Goal: Transaction & Acquisition: Obtain resource

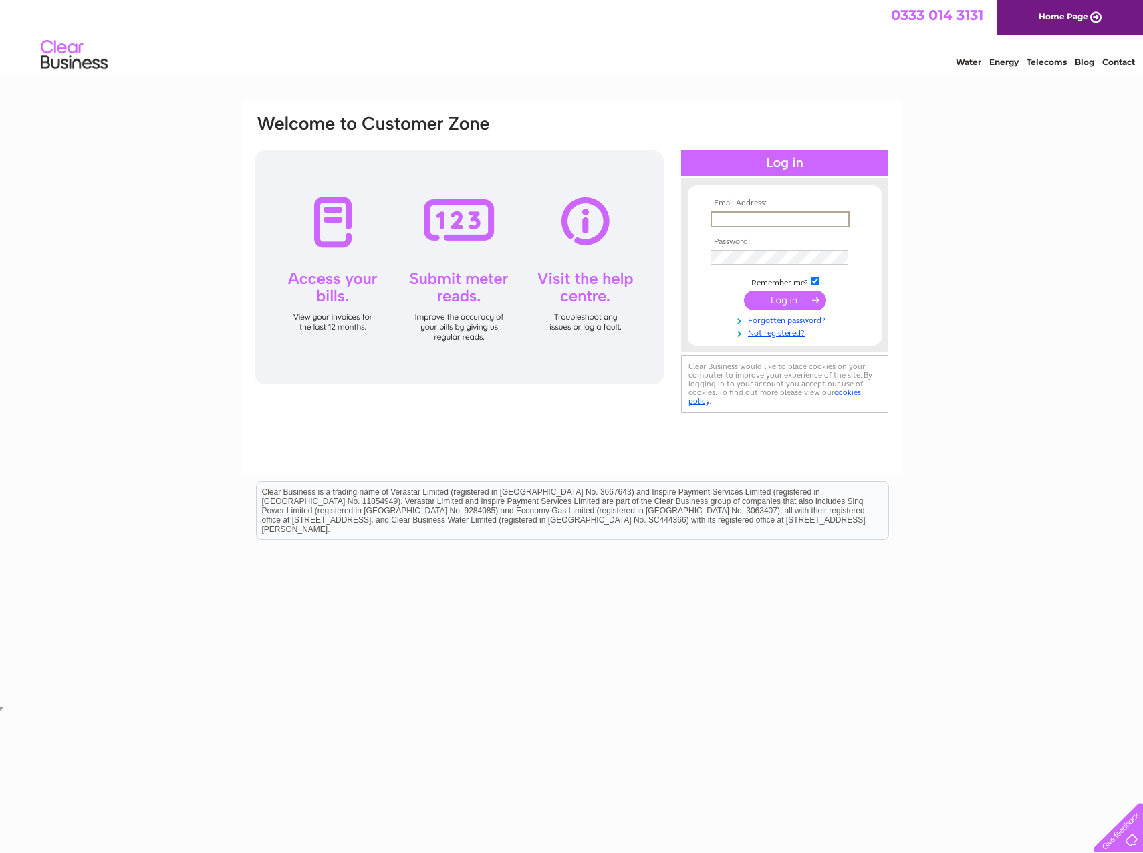
click at [774, 211] on input "text" at bounding box center [780, 219] width 139 height 16
type input "mjm@lyonandturnbull.com"
click at [735, 249] on td at bounding box center [784, 257] width 155 height 21
click at [799, 304] on input "submit" at bounding box center [785, 298] width 82 height 19
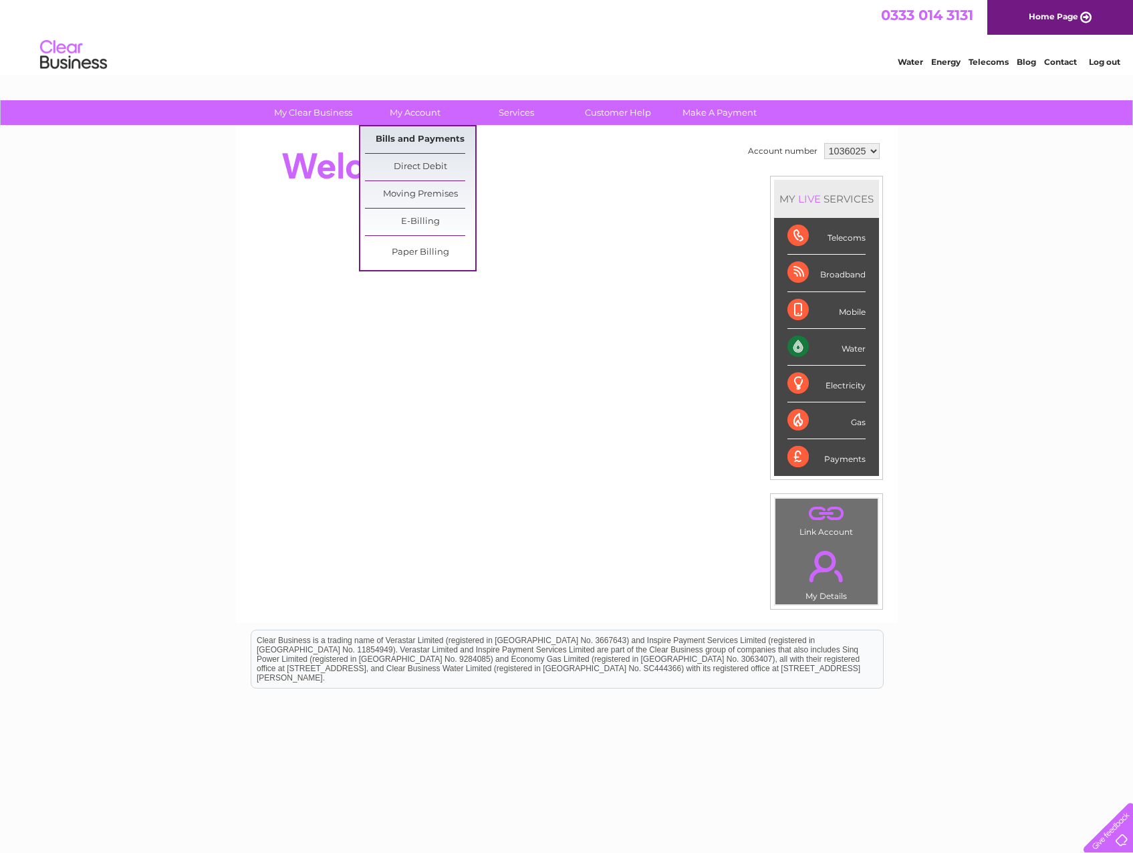
click at [428, 139] on link "Bills and Payments" at bounding box center [420, 139] width 110 height 27
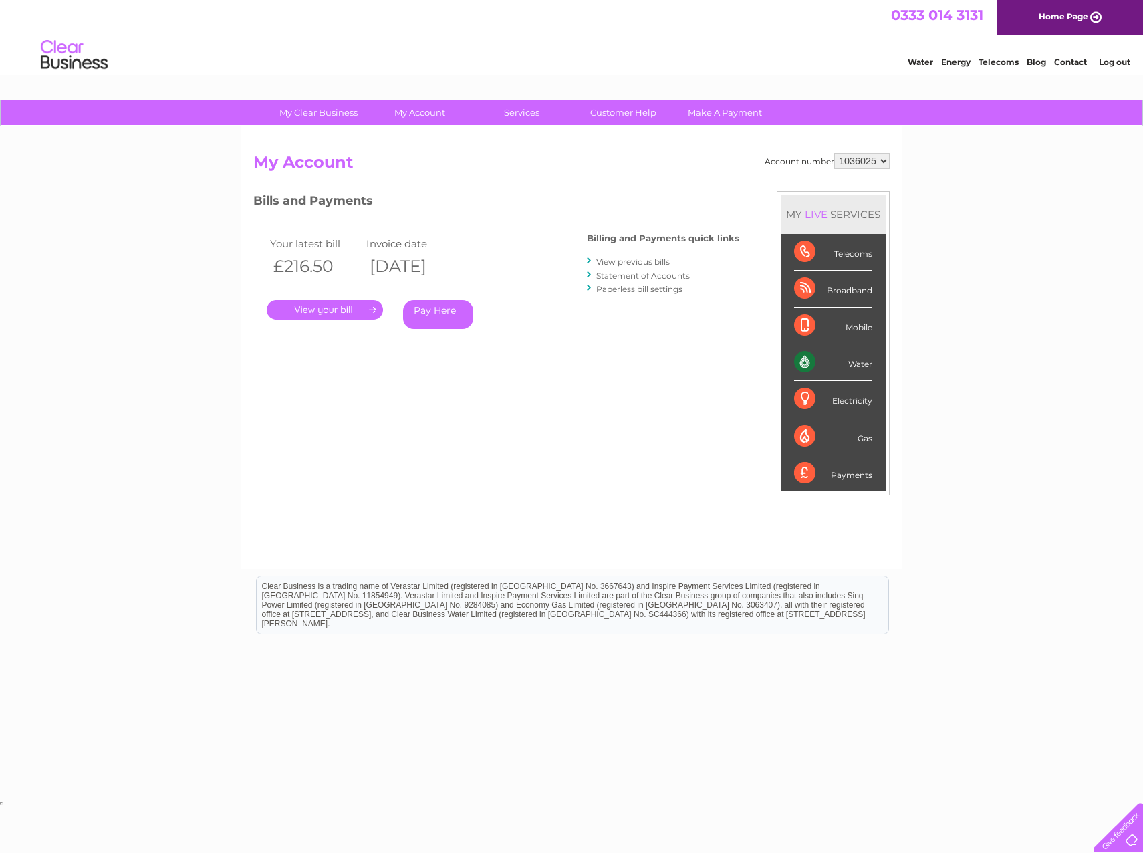
click at [344, 305] on link "." at bounding box center [325, 309] width 116 height 19
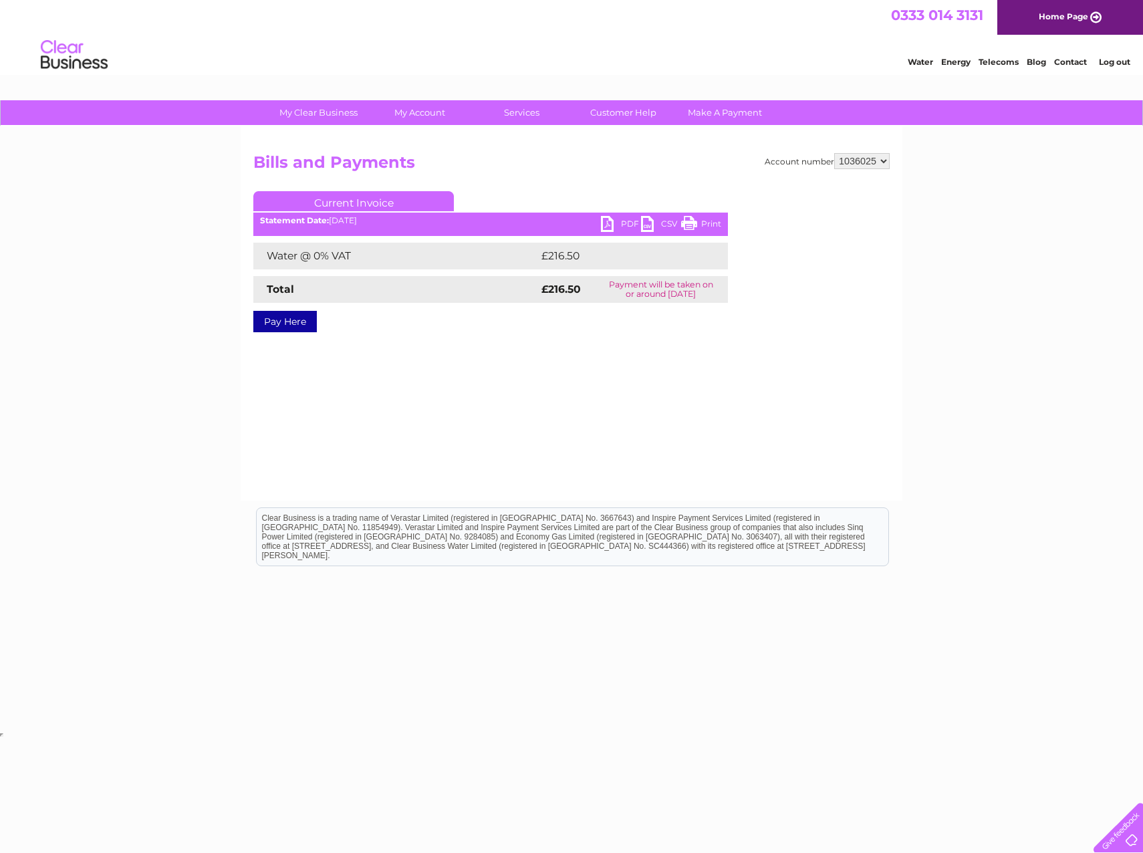
click at [606, 227] on link "PDF" at bounding box center [621, 225] width 40 height 19
click at [1106, 57] on link "Log out" at bounding box center [1114, 62] width 31 height 10
